Goal: Task Accomplishment & Management: Manage account settings

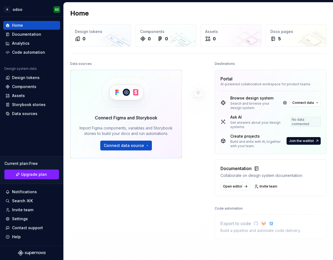
click at [198, 92] on img at bounding box center [198, 93] width 44 height 66
click at [132, 147] on span "Connect data source" at bounding box center [124, 145] width 40 height 5
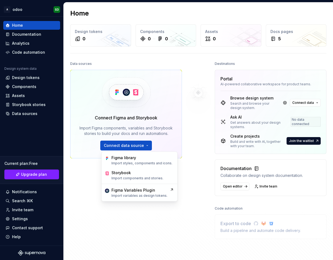
click at [204, 127] on div at bounding box center [198, 149] width 33 height 179
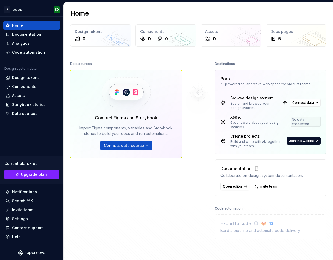
click at [239, 172] on div "Documentation" at bounding box center [261, 168] width 82 height 7
click at [30, 52] on div "Code automation" at bounding box center [28, 52] width 33 height 5
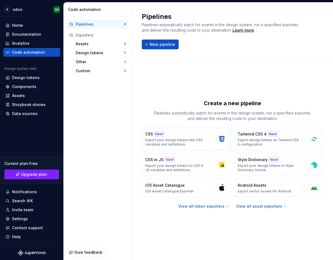
click at [190, 137] on div "CSS New! Export your design tokens into CSS variables and definitions." at bounding box center [176, 139] width 62 height 15
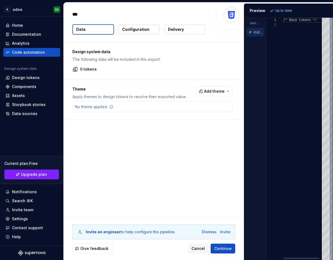
type textarea "*"
click at [221, 247] on span "Continue" at bounding box center [222, 248] width 17 height 5
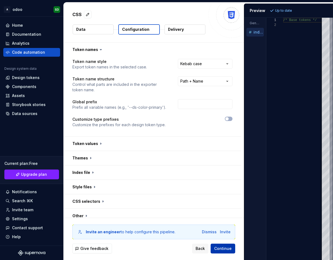
click at [221, 247] on span "Continue" at bounding box center [222, 248] width 17 height 5
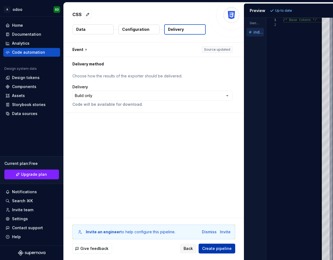
click at [221, 247] on span "Create pipeline" at bounding box center [216, 248] width 29 height 5
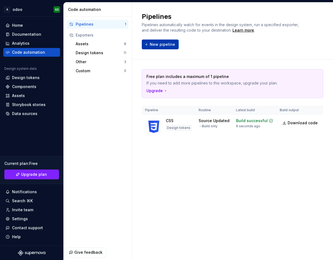
click at [164, 45] on span "New pipeline" at bounding box center [162, 44] width 25 height 5
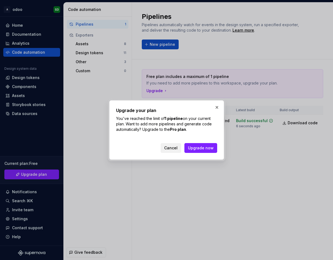
click at [175, 148] on span "Cancel" at bounding box center [170, 147] width 13 height 5
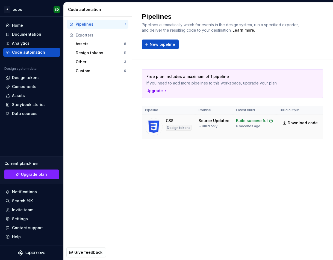
click at [183, 123] on div "CSS Design tokens" at bounding box center [179, 126] width 26 height 17
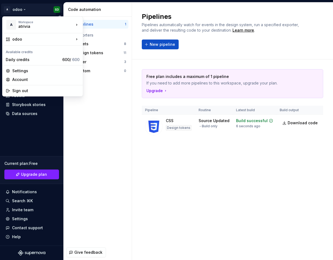
click at [19, 10] on html "A odoo SD Home Documentation Analytics Code automation Design system data Desig…" at bounding box center [166, 130] width 333 height 260
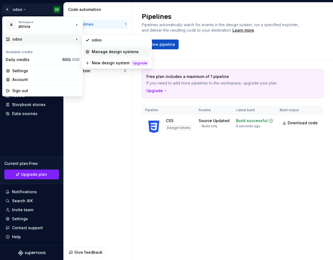
click at [105, 50] on div "Manage design systems" at bounding box center [120, 51] width 57 height 5
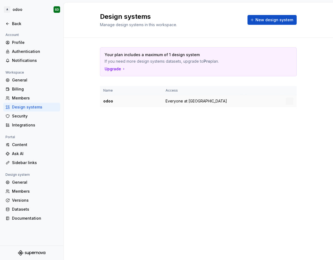
click at [138, 102] on div "odoo" at bounding box center [131, 101] width 56 height 5
click at [274, 20] on span "New design system" at bounding box center [274, 19] width 38 height 5
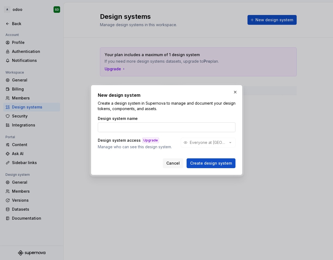
type input "Atrivia ERP"
click at [209, 164] on span "Create design system" at bounding box center [211, 163] width 42 height 5
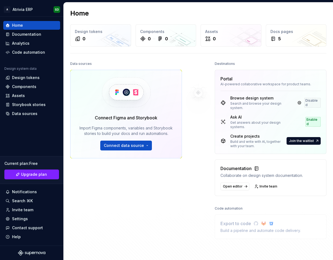
click at [193, 79] on img at bounding box center [198, 93] width 44 height 66
click at [185, 29] on div "Components" at bounding box center [166, 31] width 52 height 5
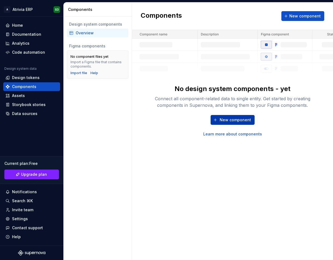
click at [227, 121] on span "New component" at bounding box center [234, 119] width 31 height 5
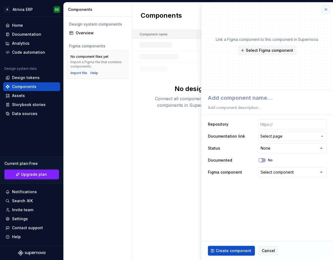
click at [328, 7] on button "button" at bounding box center [326, 10] width 8 height 8
click at [287, 174] on div "Select component" at bounding box center [276, 172] width 33 height 5
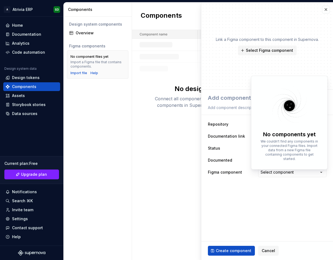
click at [173, 124] on html "**********" at bounding box center [166, 130] width 333 height 260
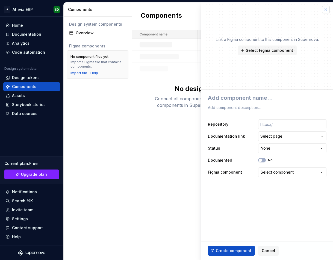
click at [325, 10] on button "button" at bounding box center [326, 10] width 8 height 8
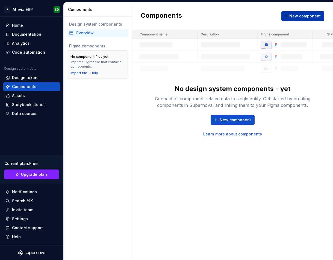
click at [294, 15] on span "New component" at bounding box center [304, 15] width 31 height 5
type textarea "*"
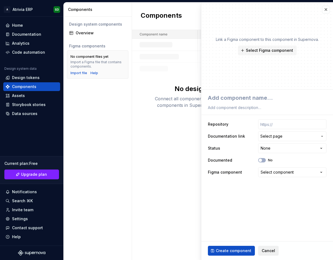
click at [269, 252] on span "Cancel" at bounding box center [267, 250] width 13 height 5
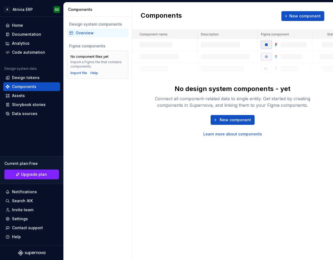
click at [182, 147] on div "Components New component No design system components - yet Connect all componen…" at bounding box center [232, 131] width 201 height 258
click at [20, 94] on div "Assets" at bounding box center [18, 95] width 13 height 5
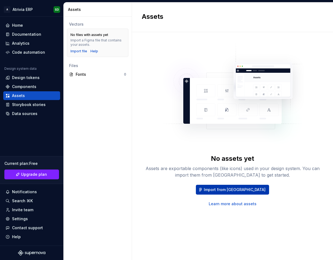
click at [240, 191] on span "Import from [GEOGRAPHIC_DATA]" at bounding box center [235, 189] width 62 height 5
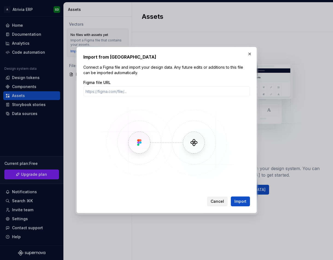
click at [217, 201] on span "Cancel" at bounding box center [216, 201] width 13 height 5
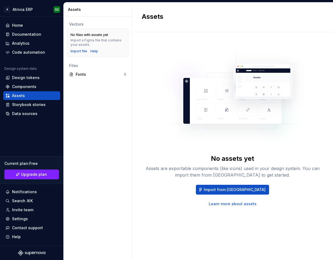
click at [247, 204] on link "Learn more about assets" at bounding box center [233, 203] width 48 height 5
